Goal: Book appointment/travel/reservation

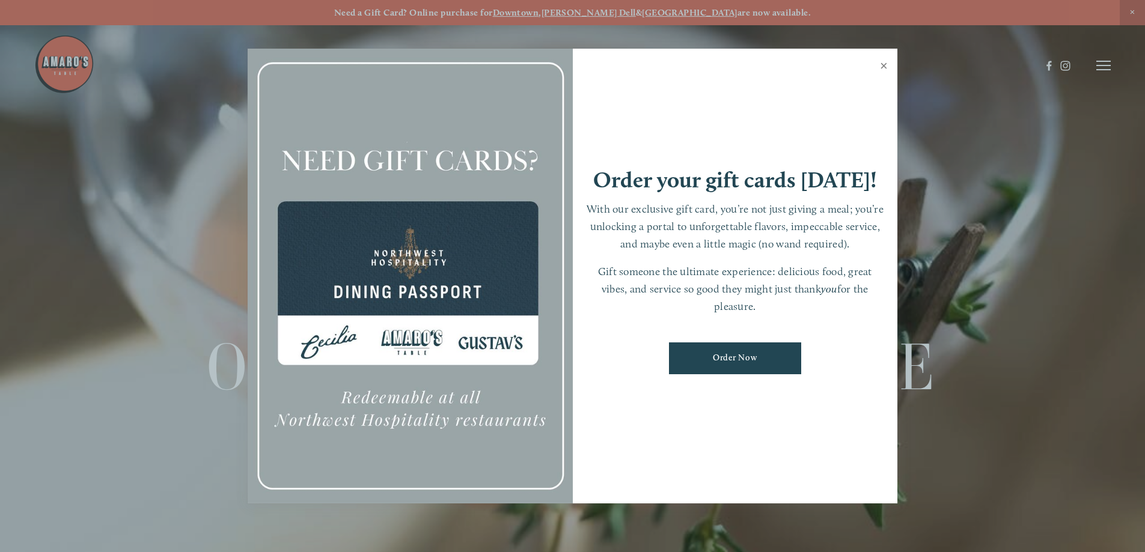
click at [883, 54] on link "Close" at bounding box center [883, 67] width 23 height 34
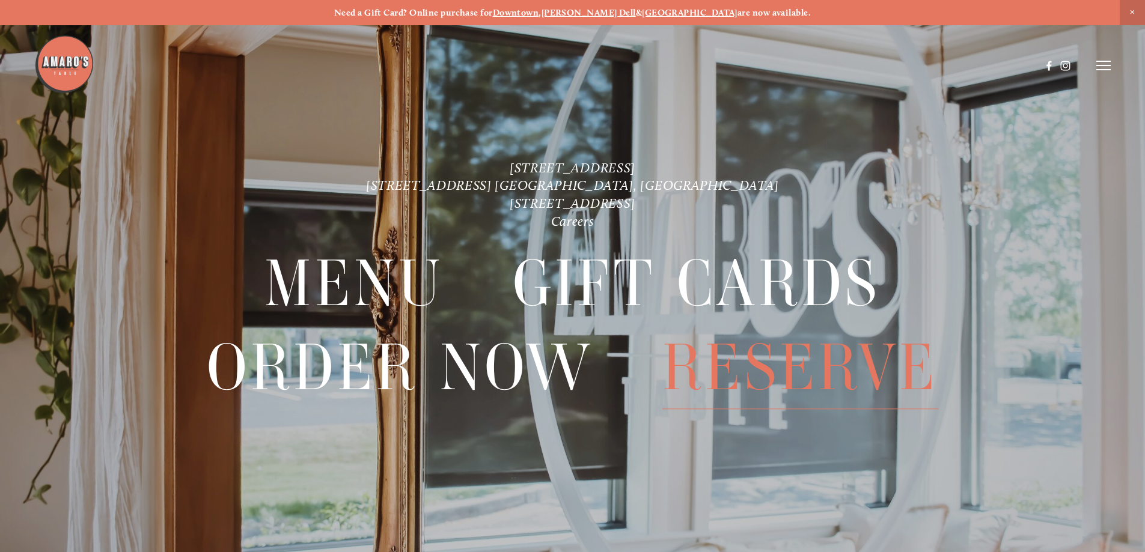
click at [807, 378] on span "Reserve" at bounding box center [800, 367] width 276 height 83
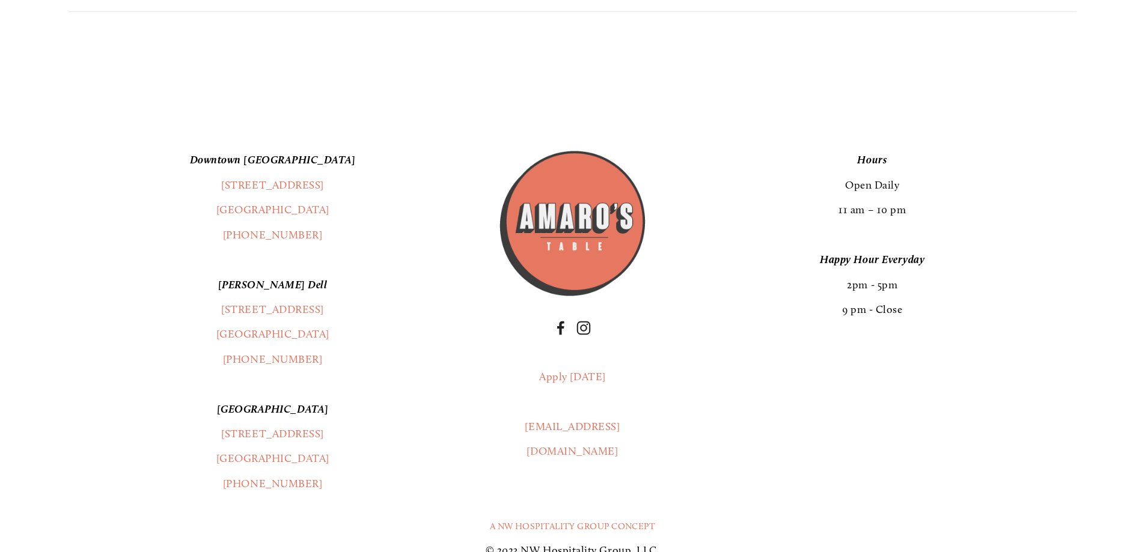
scroll to position [1563, 0]
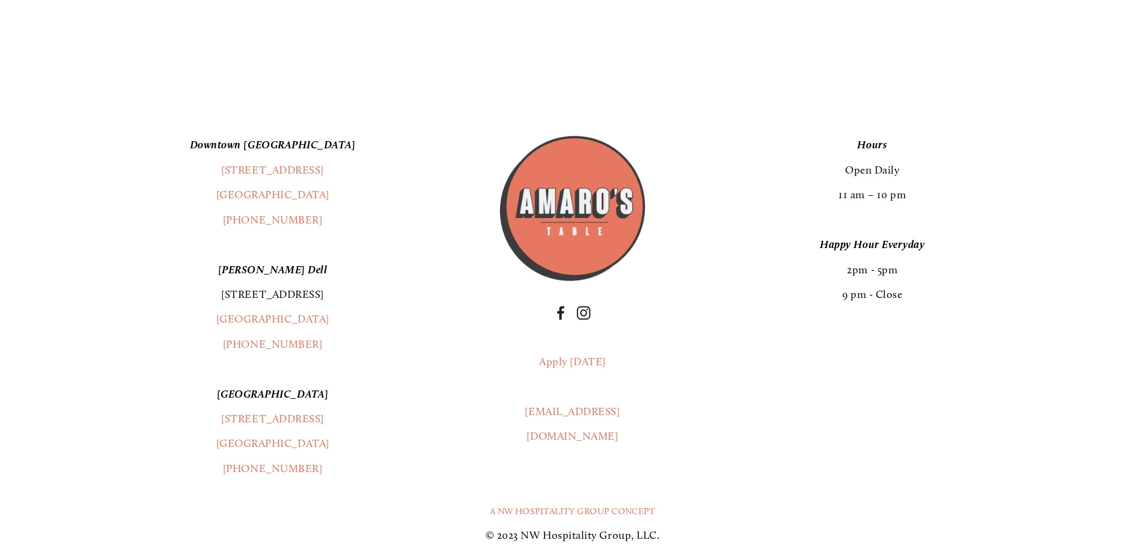
click at [252, 288] on link "[STREET_ADDRESS]" at bounding box center [272, 294] width 103 height 13
click at [275, 412] on link "[STREET_ADDRESS]" at bounding box center [272, 431] width 113 height 38
